Goal: Task Accomplishment & Management: Use online tool/utility

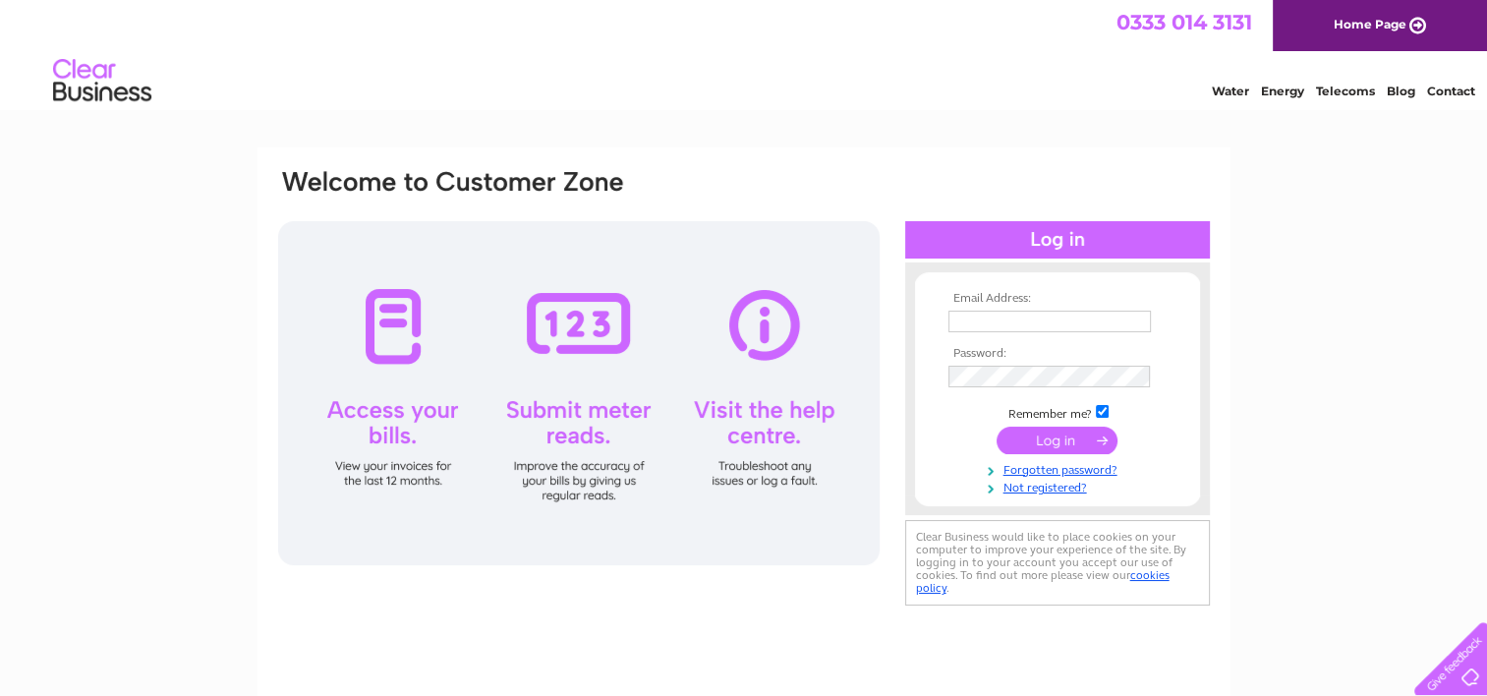
click at [1098, 322] on input "text" at bounding box center [1049, 322] width 202 height 22
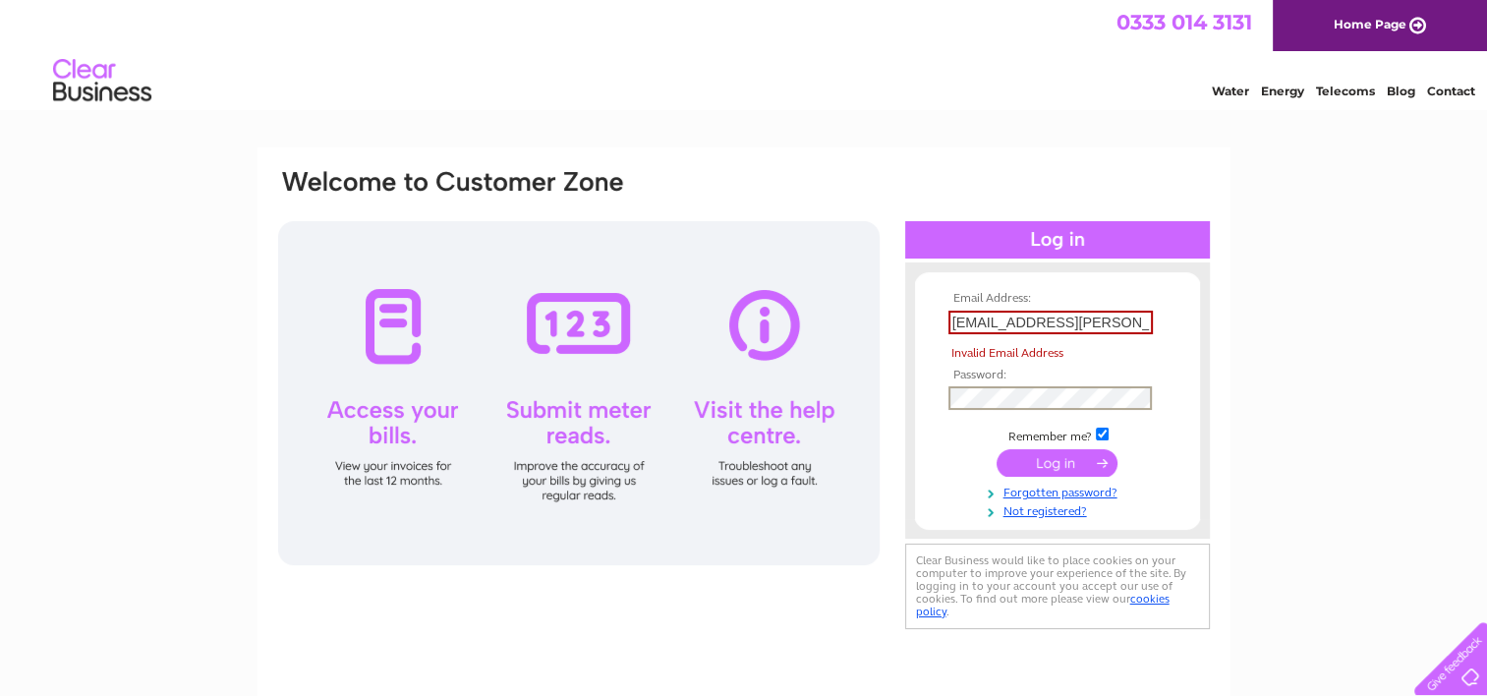
click at [1010, 385] on td at bounding box center [1057, 397] width 228 height 33
click at [1053, 456] on input "submit" at bounding box center [1056, 463] width 121 height 28
click at [1050, 321] on input "rod@boyers.co,uk" at bounding box center [1050, 323] width 204 height 24
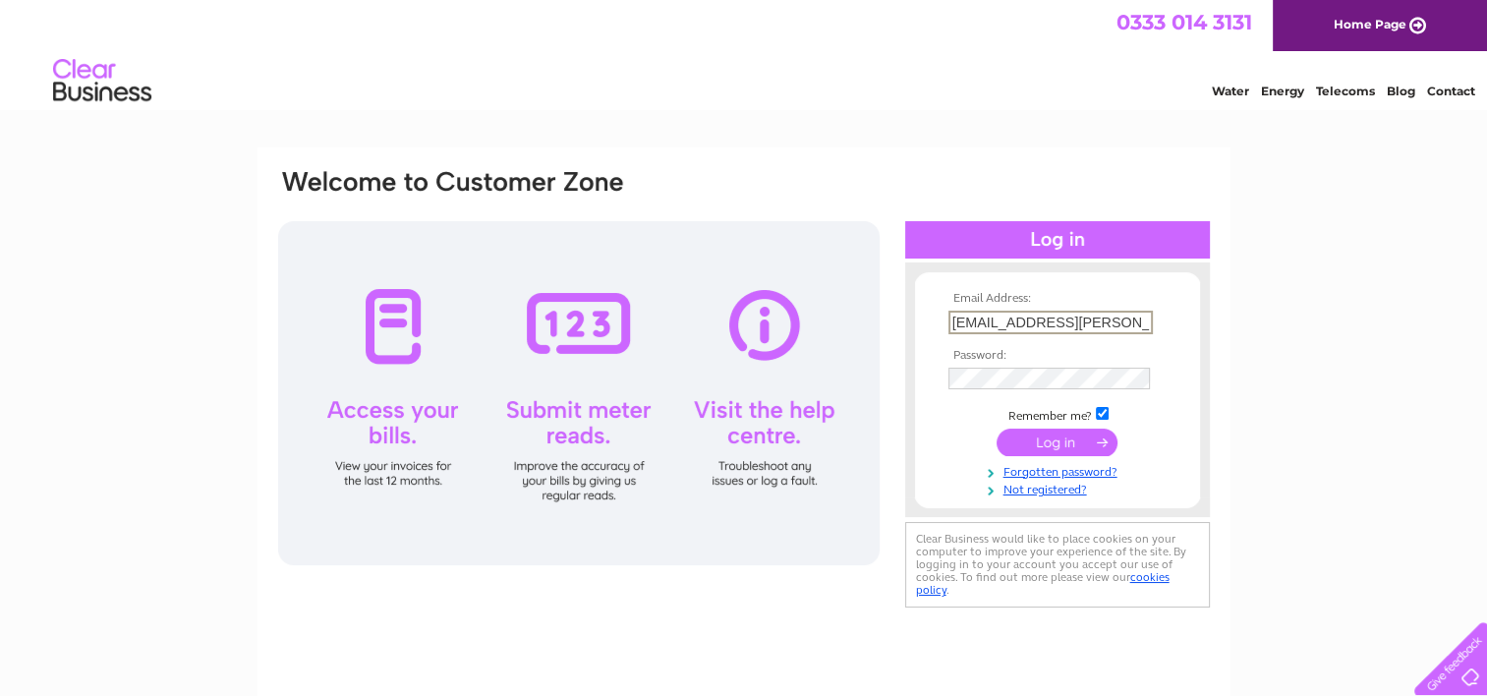
type input "rod@boyers.co.uk"
click at [1049, 442] on input "submit" at bounding box center [1056, 440] width 121 height 28
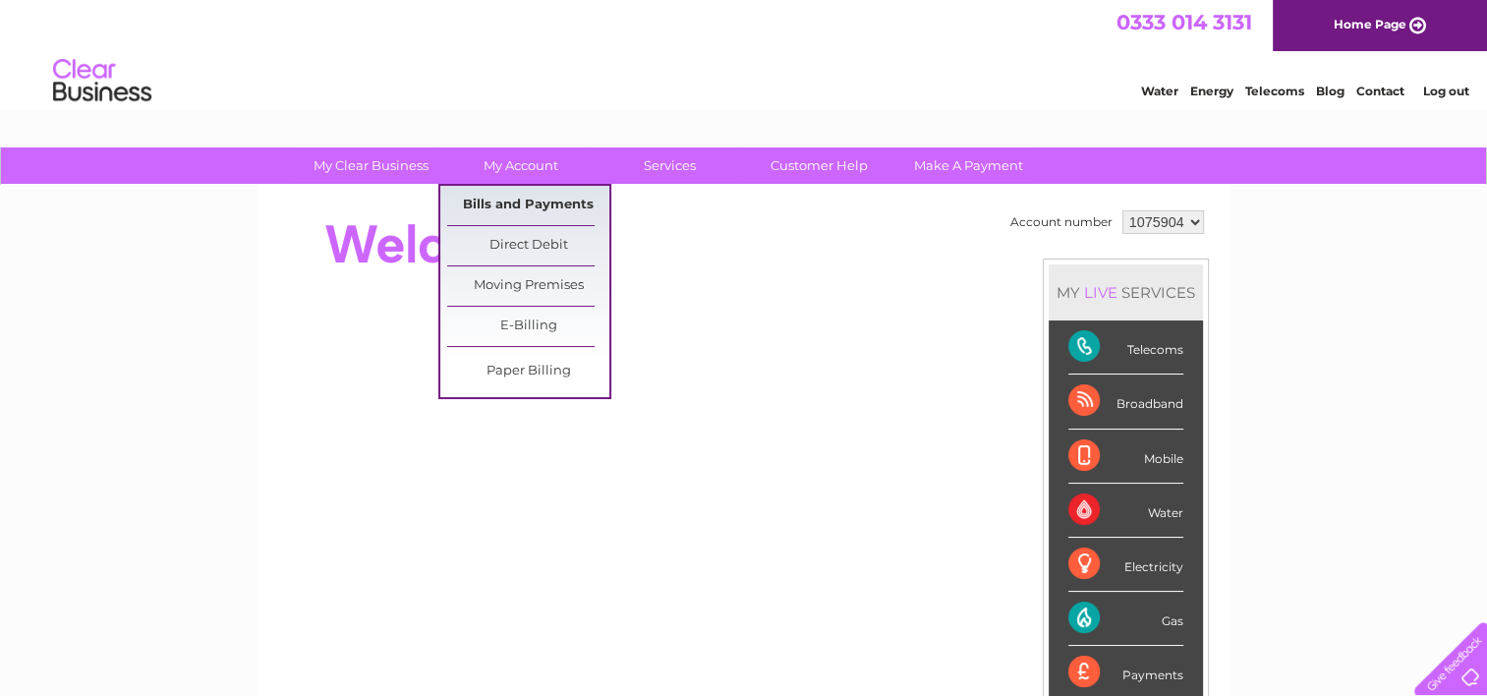
click at [532, 200] on link "Bills and Payments" at bounding box center [528, 205] width 162 height 39
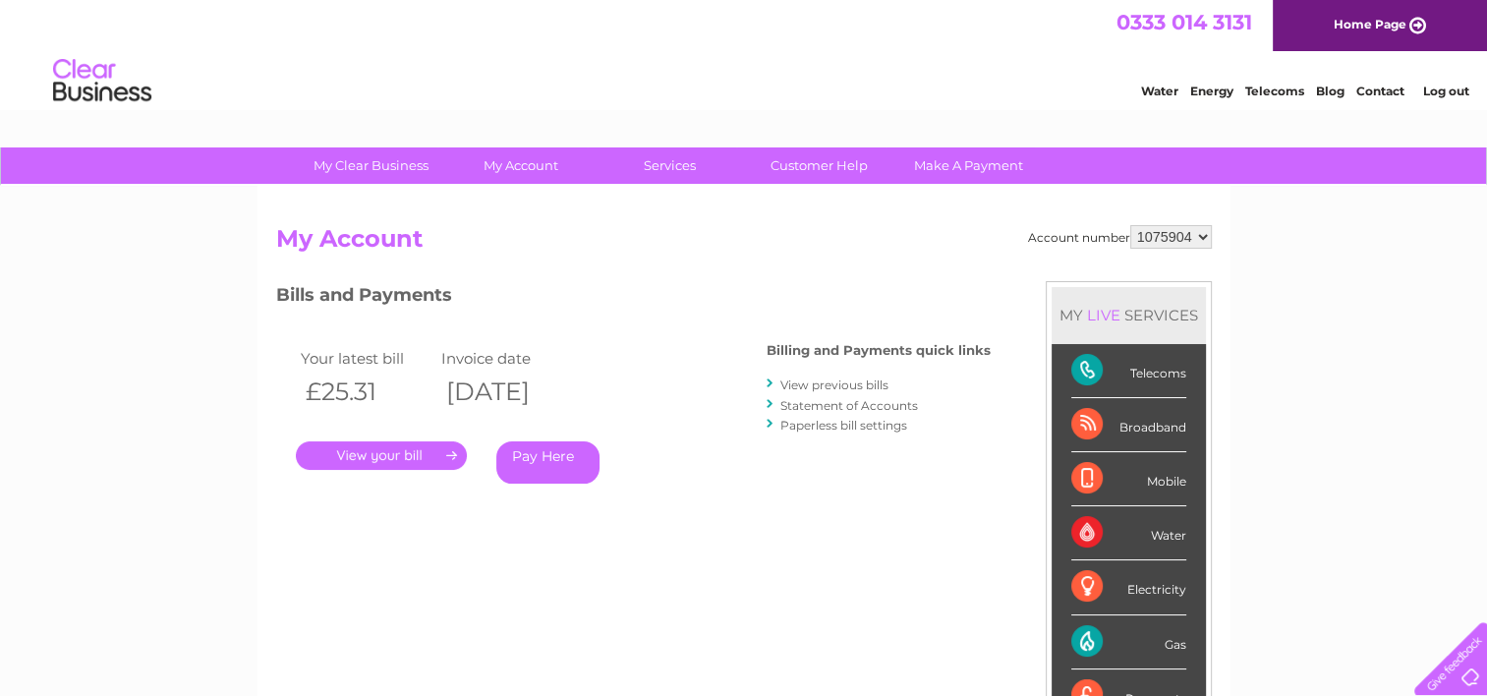
click at [1177, 644] on div "Gas" at bounding box center [1128, 642] width 115 height 54
click at [1083, 636] on div "Gas" at bounding box center [1128, 642] width 115 height 54
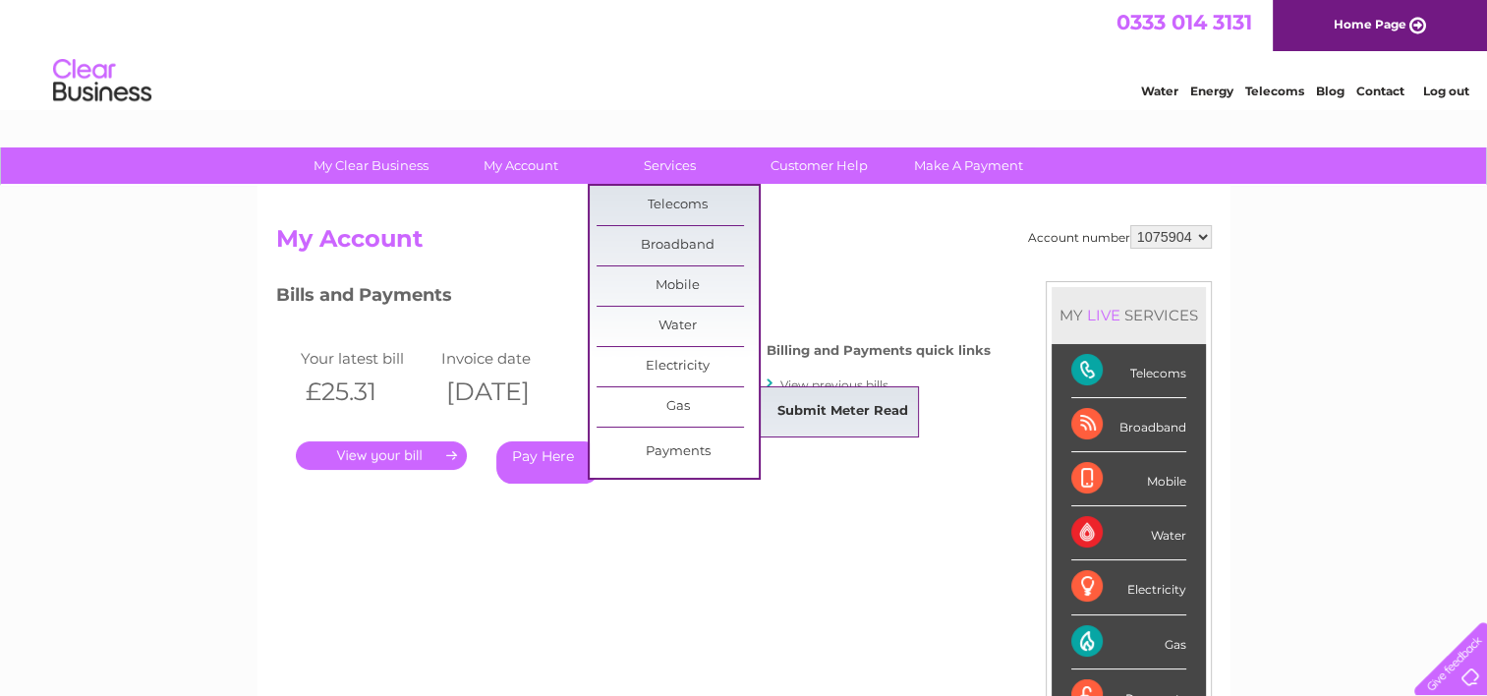
click at [797, 416] on link "Submit Meter Read" at bounding box center [843, 411] width 162 height 39
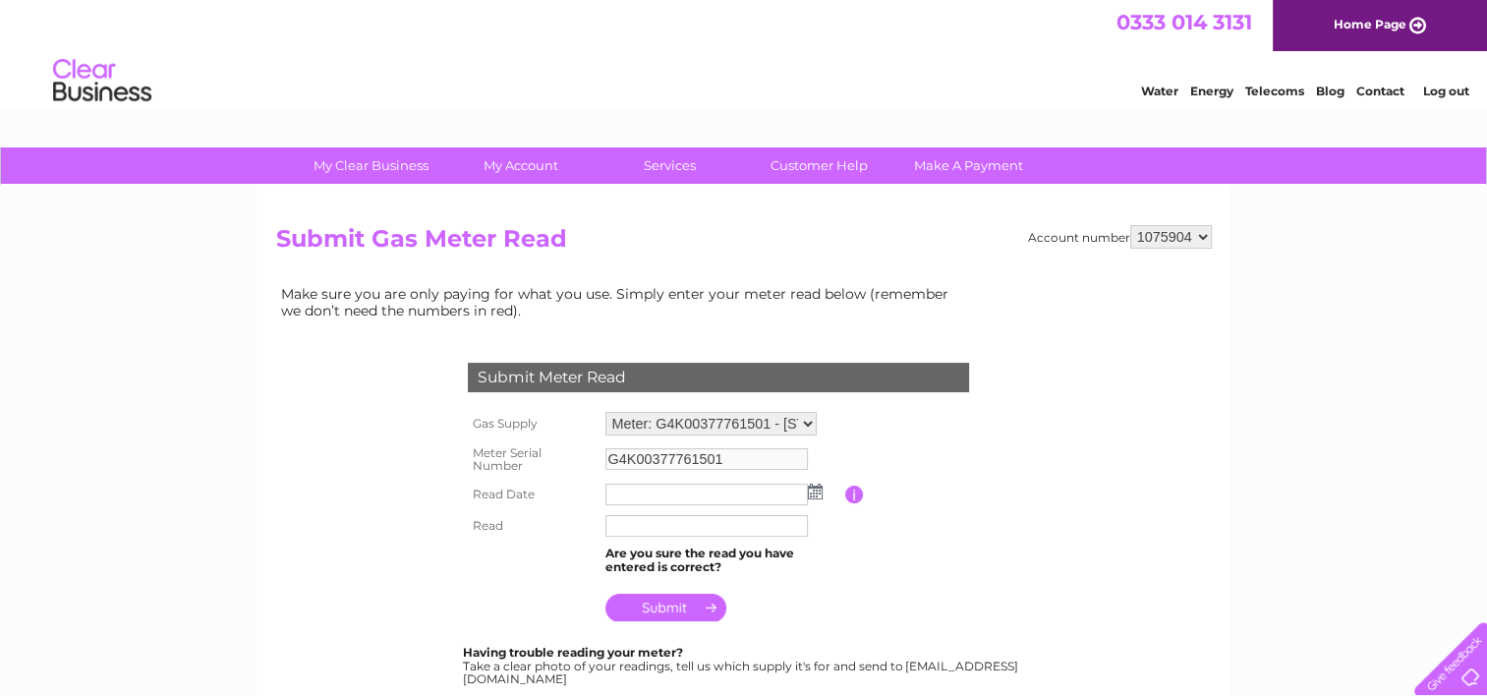
click at [688, 498] on input "text" at bounding box center [706, 494] width 202 height 22
click at [812, 491] on img at bounding box center [815, 491] width 15 height 16
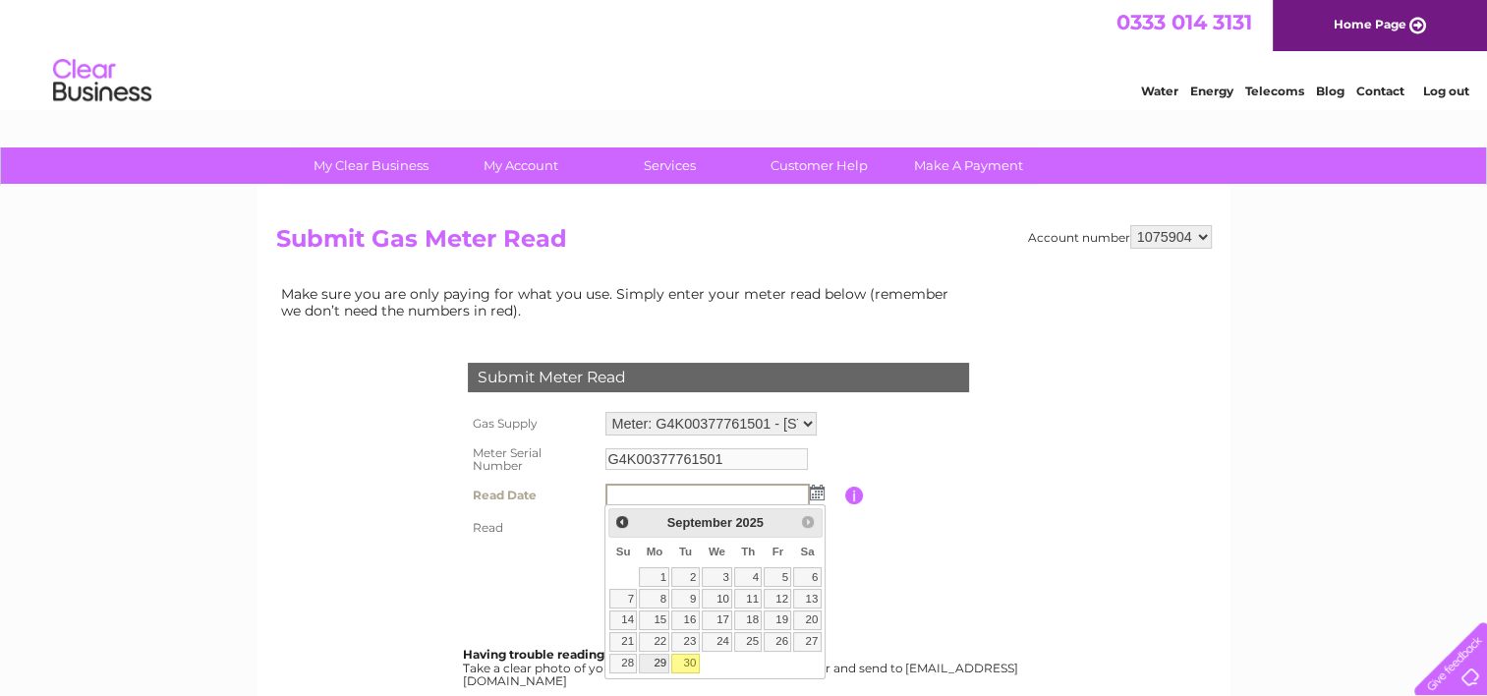
click at [663, 656] on link "29" at bounding box center [654, 663] width 30 height 20
type input "2025/09/29"
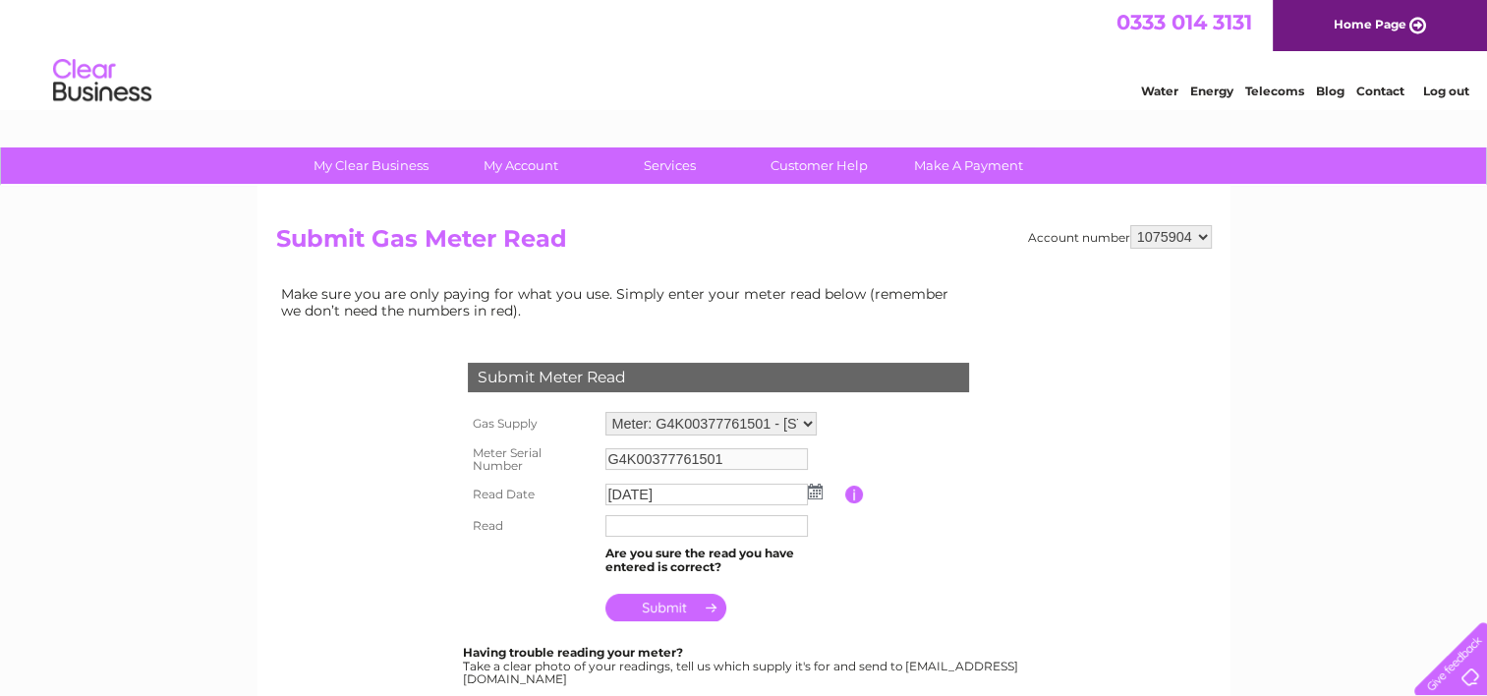
click at [684, 529] on input "text" at bounding box center [706, 526] width 202 height 22
type input "18988"
click at [658, 615] on input "submit" at bounding box center [665, 610] width 121 height 28
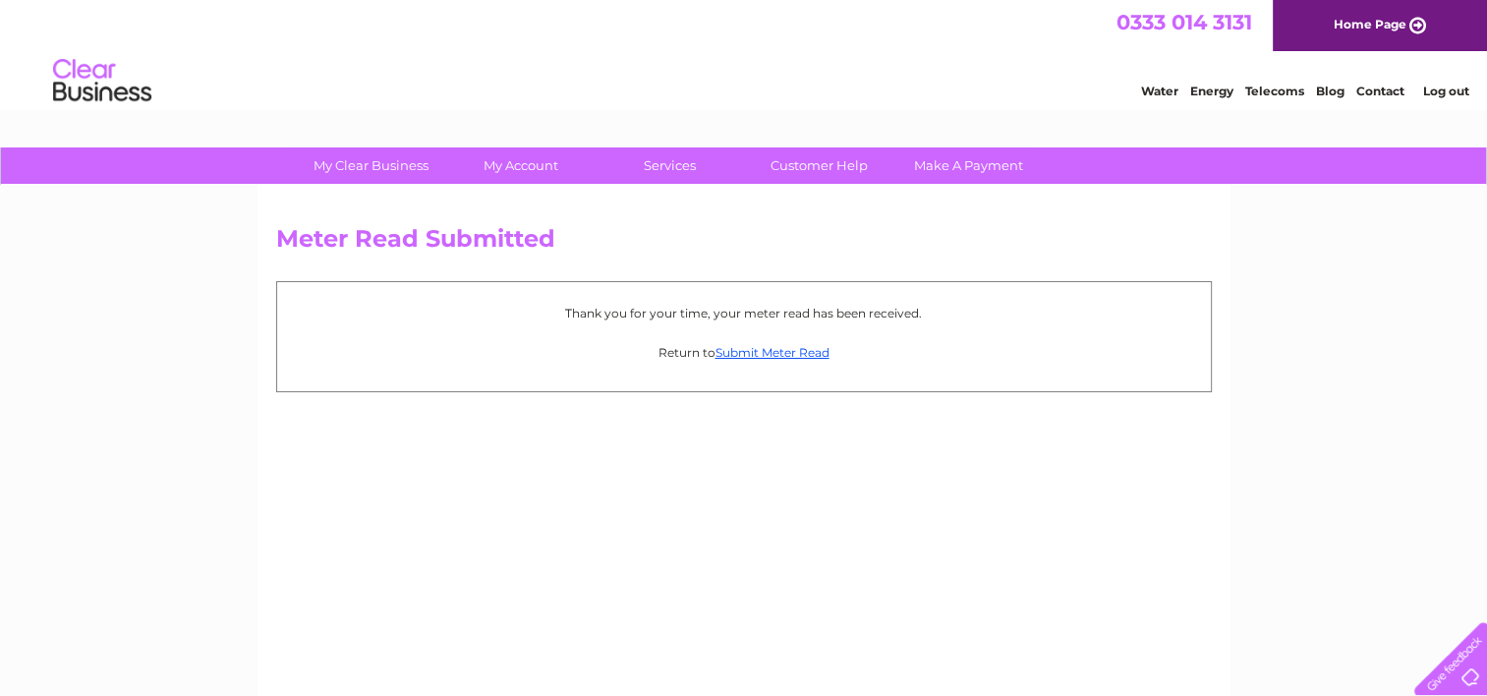
click at [1450, 90] on link "Log out" at bounding box center [1445, 91] width 46 height 15
